Goal: Task Accomplishment & Management: Complete application form

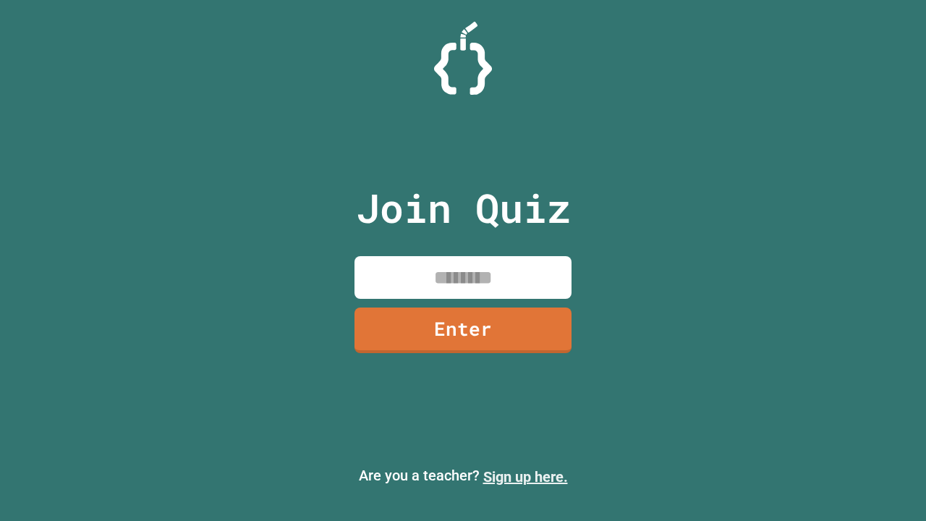
click at [525, 477] on link "Sign up here." at bounding box center [526, 476] width 85 height 17
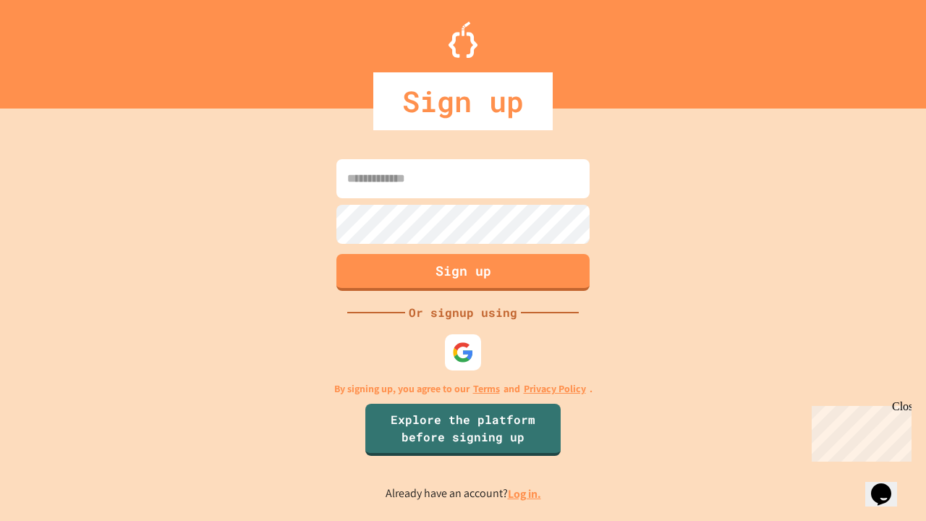
click at [525, 494] on link "Log in." at bounding box center [524, 493] width 33 height 15
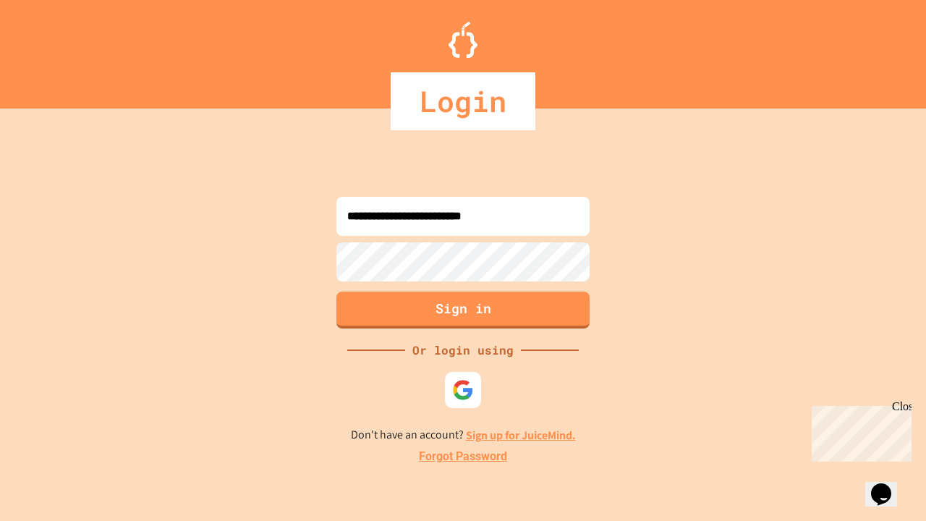
type input "**********"
